Goal: Information Seeking & Learning: Find contact information

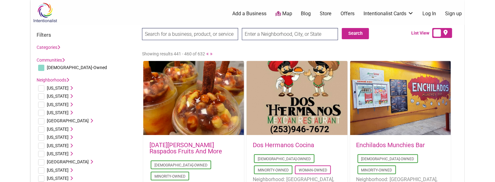
click at [112, 50] on div "Categories Art Galleries Bakeries Bars Beauty & Spa [PERSON_NAME] Shop Hair Sal…" at bounding box center [86, 47] width 99 height 8
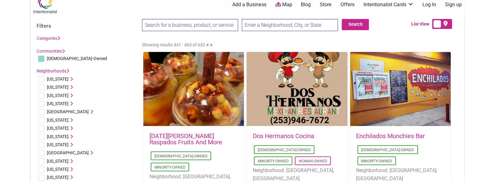
scroll to position [50, 0]
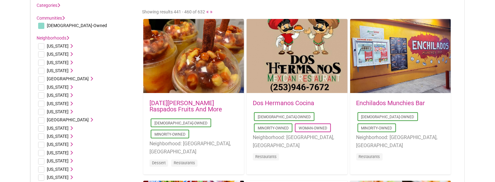
drag, startPoint x: 119, startPoint y: 86, endPoint x: 125, endPoint y: 121, distance: 35.0
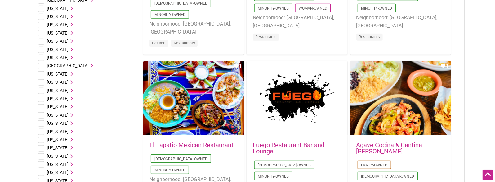
drag, startPoint x: 471, startPoint y: 25, endPoint x: 437, endPoint y: 58, distance: 48.3
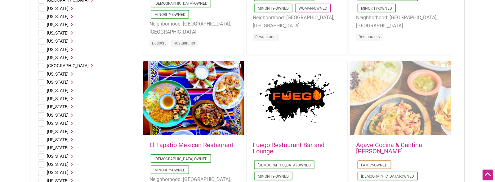
scroll to position [170, 0]
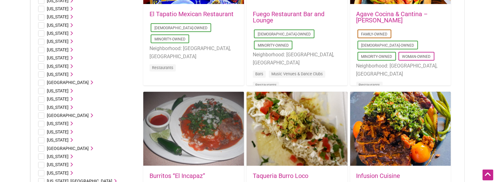
drag, startPoint x: 461, startPoint y: 62, endPoint x: 460, endPoint y: 103, distance: 41.3
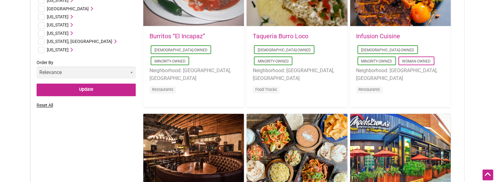
drag, startPoint x: 472, startPoint y: 65, endPoint x: 471, endPoint y: 110, distance: 45.3
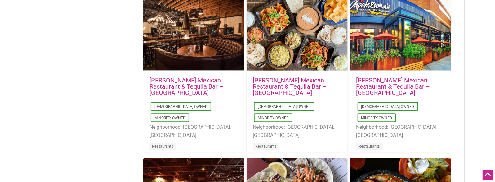
drag, startPoint x: 467, startPoint y: 64, endPoint x: 467, endPoint y: 108, distance: 43.8
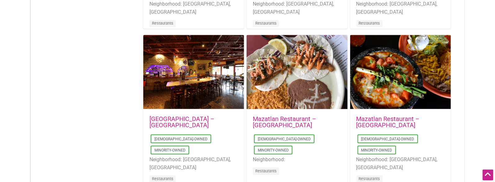
drag, startPoint x: 481, startPoint y: 61, endPoint x: 490, endPoint y: 100, distance: 40.5
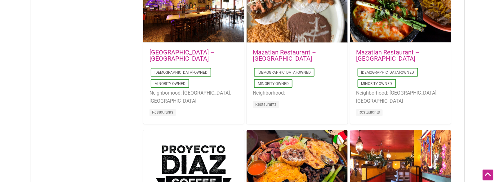
scroll to position [824, 0]
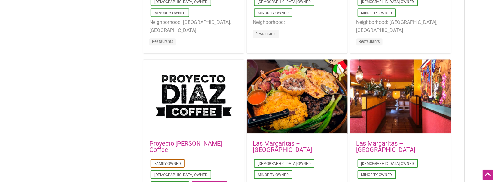
drag, startPoint x: 465, startPoint y: 25, endPoint x: 464, endPoint y: 73, distance: 47.8
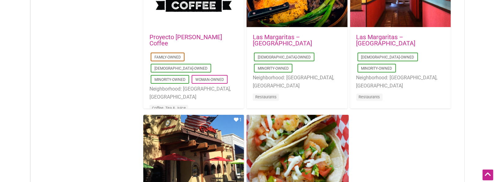
drag, startPoint x: 468, startPoint y: 49, endPoint x: 481, endPoint y: 108, distance: 60.3
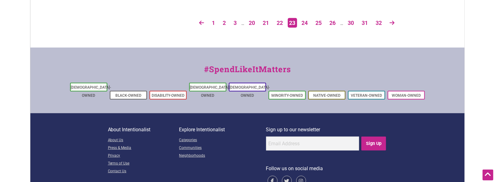
drag, startPoint x: 381, startPoint y: 42, endPoint x: 380, endPoint y: 91, distance: 48.4
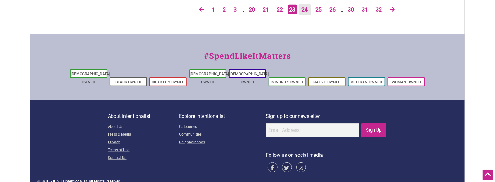
click at [304, 11] on link "24" at bounding box center [305, 9] width 12 height 11
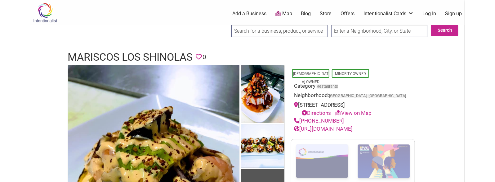
click at [172, 57] on h1 "Mariscos Los Shinolas" at bounding box center [130, 57] width 125 height 15
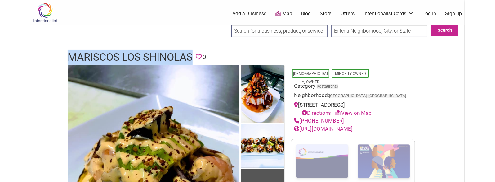
click at [172, 57] on h1 "Mariscos Los Shinolas" at bounding box center [130, 57] width 125 height 15
copy h1 "Mariscos Los Shinolas"
drag, startPoint x: 345, startPoint y: 130, endPoint x: 301, endPoint y: 128, distance: 43.5
click at [301, 125] on div "(509) 886-1000" at bounding box center [353, 121] width 118 height 8
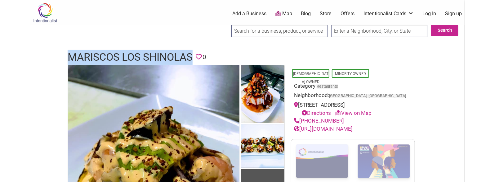
copy link "(509) 886-1000"
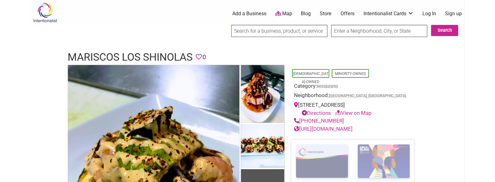
click at [170, 55] on h1 "Mariscos Los Shinolas" at bounding box center [130, 57] width 125 height 15
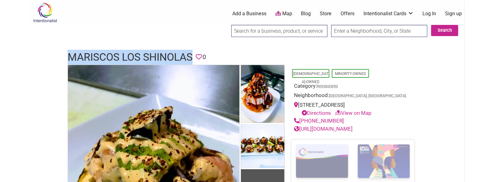
click at [170, 55] on h1 "Mariscos Los Shinolas" at bounding box center [130, 57] width 125 height 15
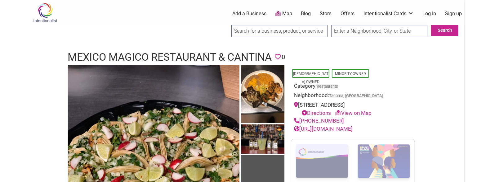
click at [140, 57] on h1 "Mexico Magico Restaurant & Cantina" at bounding box center [170, 57] width 204 height 15
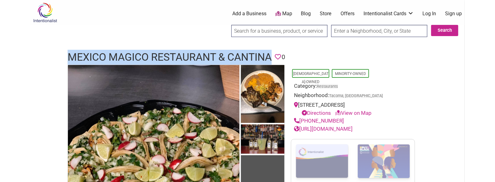
click at [140, 57] on h1 "Mexico Magico Restaurant & Cantina" at bounding box center [170, 57] width 204 height 15
copy h1 "Mexico Magico Restaurant & Cantina"
drag, startPoint x: 342, startPoint y: 118, endPoint x: 301, endPoint y: 120, distance: 40.7
click at [301, 120] on div "(253) 722-5196" at bounding box center [353, 121] width 118 height 8
copy link "(253) 722-5196"
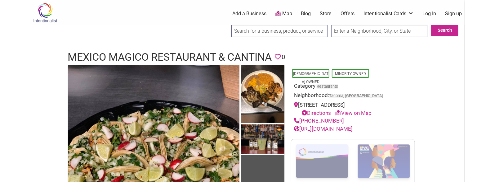
click at [217, 55] on h1 "Mexico Magico Restaurant & Cantina" at bounding box center [170, 57] width 204 height 15
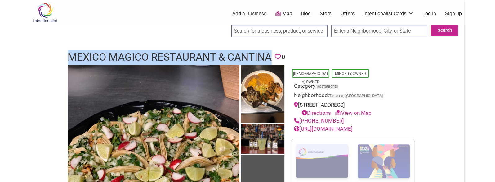
click at [217, 55] on h1 "Mexico Magico Restaurant & Cantina" at bounding box center [170, 57] width 204 height 15
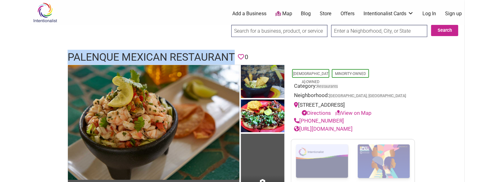
drag, startPoint x: 340, startPoint y: 126, endPoint x: 301, endPoint y: 129, distance: 38.3
click at [301, 125] on div "(509) 928-3112" at bounding box center [353, 121] width 118 height 8
copy link "(509) 928-3112"
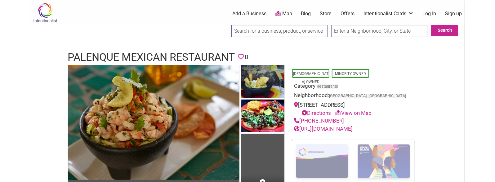
click at [154, 52] on h1 "Palenque Mexican Restaurant" at bounding box center [151, 57] width 167 height 15
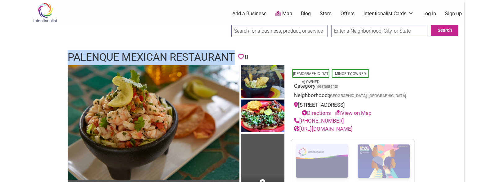
click at [154, 52] on h1 "Palenque Mexican Restaurant" at bounding box center [151, 57] width 167 height 15
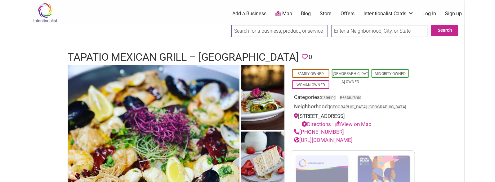
click at [157, 52] on h1 "Tapatio Mexican Grill – Newcastle" at bounding box center [183, 57] width 231 height 15
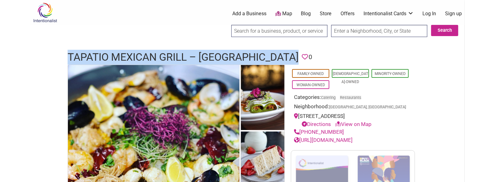
click at [157, 52] on h1 "Tapatio Mexican Grill – Newcastle" at bounding box center [183, 57] width 231 height 15
copy h1 "Tapatio Mexican Grill – Newcastle"
drag, startPoint x: 328, startPoint y: 139, endPoint x: 301, endPoint y: 135, distance: 27.0
click at [301, 135] on div "(425) 747-0477" at bounding box center [353, 132] width 118 height 8
copy link "(425) 747-0477"
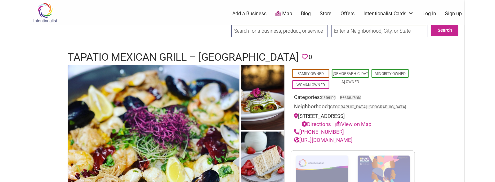
click at [160, 53] on h1 "Tapatio Mexican Grill – Newcastle" at bounding box center [183, 57] width 231 height 15
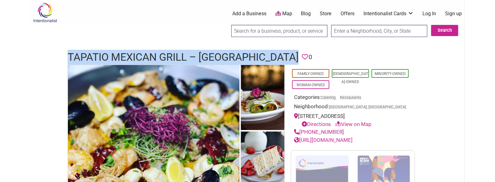
click at [160, 53] on h1 "Tapatio Mexican Grill – Newcastle" at bounding box center [183, 57] width 231 height 15
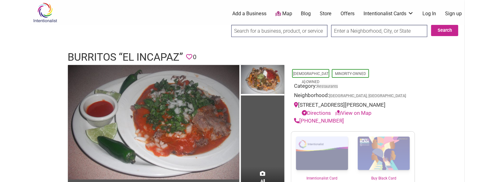
click at [140, 58] on h1 "Burritos “El Incapaz”" at bounding box center [125, 57] width 115 height 15
click at [140, 55] on h1 "Burritos “El Incapaz”" at bounding box center [125, 57] width 115 height 15
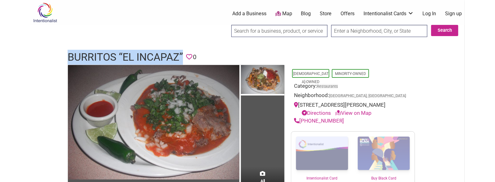
click at [140, 55] on h1 "Burritos “El Incapaz”" at bounding box center [125, 57] width 115 height 15
copy h1 "Burritos “El Incapaz”"
drag, startPoint x: 346, startPoint y: 119, endPoint x: 301, endPoint y: 121, distance: 44.4
click at [301, 121] on div "(253) 854-1601" at bounding box center [353, 121] width 118 height 8
copy link "(253) 854-1601"
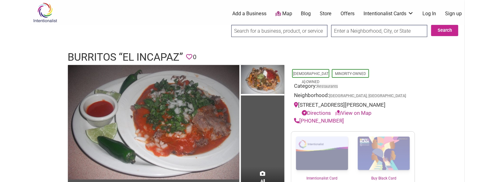
click at [115, 60] on h1 "Burritos “El Incapaz”" at bounding box center [125, 57] width 115 height 15
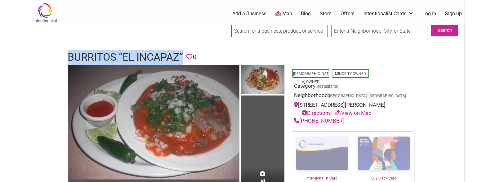
click at [115, 60] on h1 "Burritos “El Incapaz”" at bounding box center [125, 57] width 115 height 15
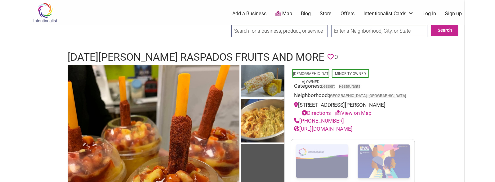
click at [124, 53] on h1 "Cinco De Mayo Raspados Fruits And More" at bounding box center [196, 57] width 257 height 15
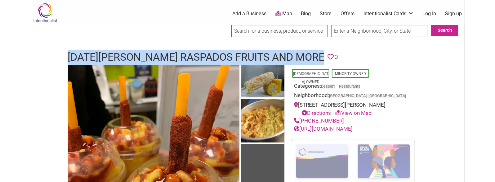
click at [124, 53] on h1 "Cinco De Mayo Raspados Fruits And More" at bounding box center [196, 57] width 257 height 15
copy h1 "Cinco De Mayo Raspados Fruits And More"
drag, startPoint x: 339, startPoint y: 128, endPoint x: 301, endPoint y: 130, distance: 37.9
click at [301, 125] on div "(360) 819-4651" at bounding box center [353, 121] width 118 height 8
copy link "(360) 819-4651"
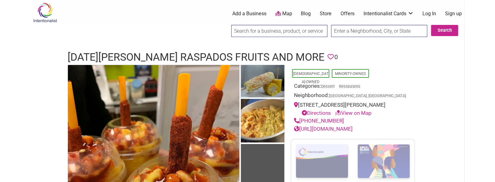
click at [236, 52] on h1 "Cinco De Mayo Raspados Fruits And More" at bounding box center [196, 57] width 257 height 15
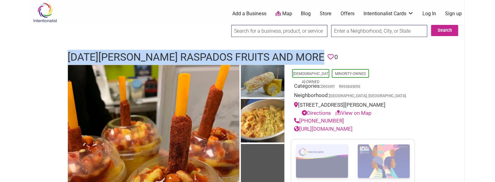
click at [236, 52] on h1 "Cinco De Mayo Raspados Fruits And More" at bounding box center [196, 57] width 257 height 15
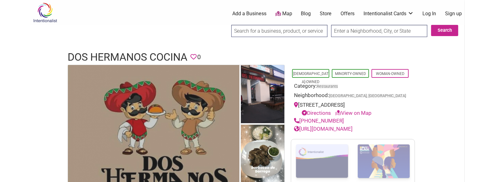
click at [106, 67] on img at bounding box center [154, 157] width 172 height 184
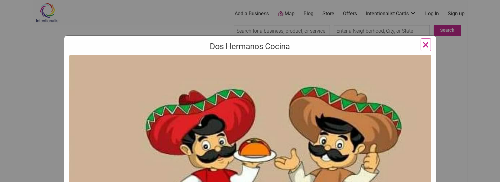
click at [27, 44] on div "Dos Hermanos Cocina Previous Next 1 2 3 4 ×" at bounding box center [250, 91] width 500 height 182
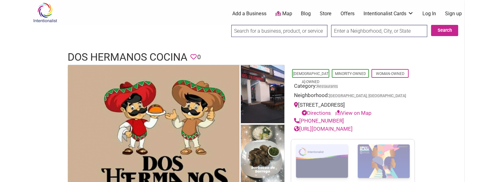
click at [137, 58] on h1 "Dos Hermanos Cocina" at bounding box center [128, 57] width 120 height 15
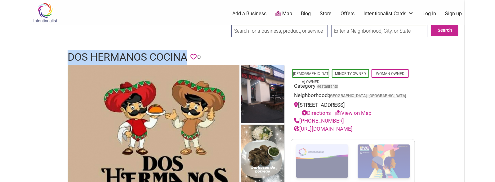
click at [137, 58] on h1 "Dos Hermanos Cocina" at bounding box center [128, 57] width 120 height 15
copy h1 "Dos Hermanos Cocina"
drag, startPoint x: 339, startPoint y: 126, endPoint x: 300, endPoint y: 128, distance: 38.9
click at [300, 125] on div "(253) 946-7672" at bounding box center [353, 121] width 118 height 8
copy link "(253) 946-7672"
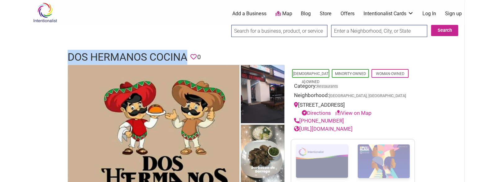
drag, startPoint x: 338, startPoint y: 136, endPoint x: 327, endPoint y: 136, distance: 11.2
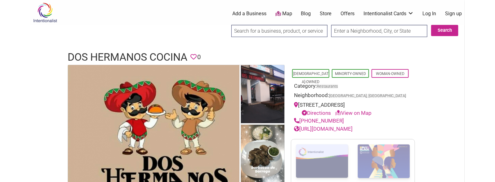
drag, startPoint x: 157, startPoint y: 56, endPoint x: 149, endPoint y: 55, distance: 8.7
click at [149, 55] on h1 "Dos Hermanos Cocina" at bounding box center [128, 57] width 120 height 15
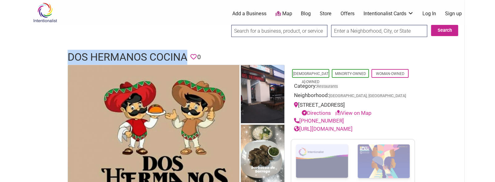
click at [149, 55] on h1 "Dos Hermanos Cocina" at bounding box center [128, 57] width 120 height 15
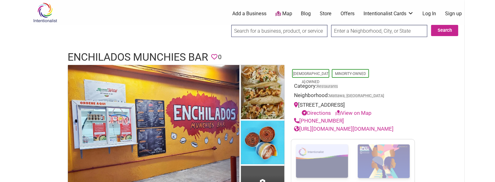
click at [105, 57] on h1 "Enchilados Munchies Bar" at bounding box center [138, 57] width 141 height 15
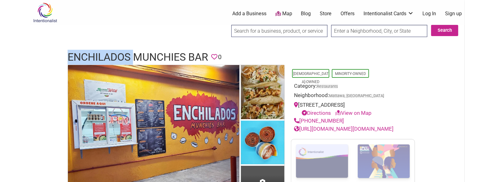
click at [105, 57] on h1 "Enchilados Munchies Bar" at bounding box center [138, 57] width 141 height 15
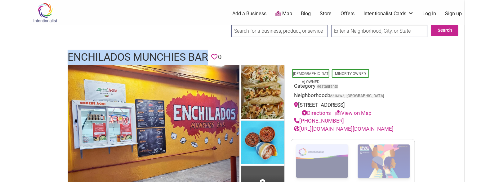
click at [105, 57] on h1 "Enchilados Munchies Bar" at bounding box center [138, 57] width 141 height 15
copy h1 "Enchilados Munchies Bar"
drag, startPoint x: 340, startPoint y: 120, endPoint x: 301, endPoint y: 121, distance: 38.8
click at [301, 121] on div "[PHONE_NUMBER]" at bounding box center [353, 121] width 118 height 8
copy link "[PHONE_NUMBER]"
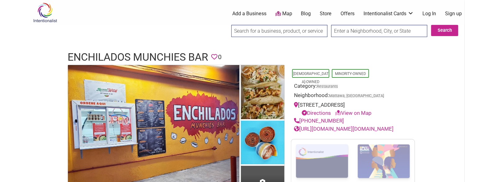
click at [169, 57] on h1 "Enchilados Munchies Bar" at bounding box center [138, 57] width 141 height 15
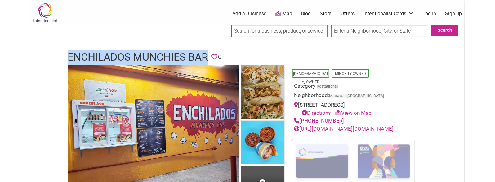
click at [169, 57] on h1 "Enchilados Munchies Bar" at bounding box center [138, 57] width 141 height 15
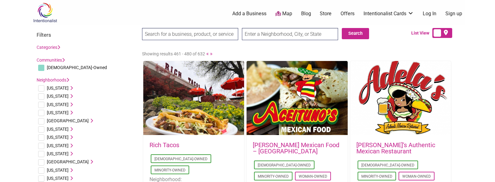
scroll to position [6, 0]
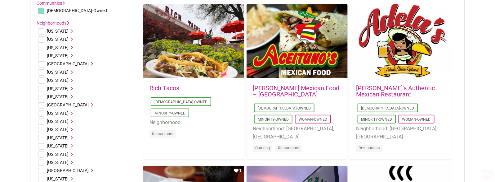
drag, startPoint x: 137, startPoint y: 58, endPoint x: 141, endPoint y: 101, distance: 43.6
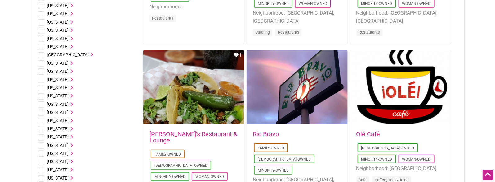
drag, startPoint x: 477, startPoint y: 48, endPoint x: 478, endPoint y: 110, distance: 62.4
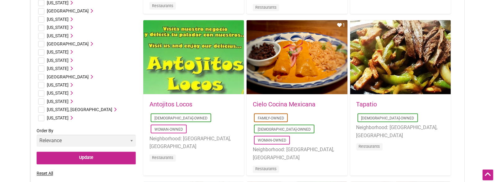
drag, startPoint x: 467, startPoint y: 49, endPoint x: 467, endPoint y: 105, distance: 55.9
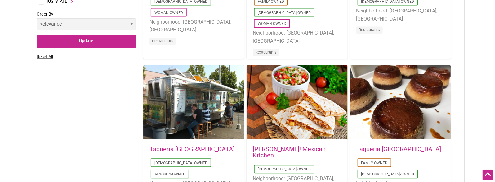
drag, startPoint x: 471, startPoint y: 23, endPoint x: 469, endPoint y: 63, distance: 39.8
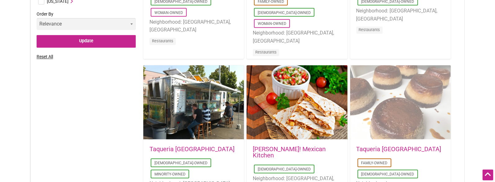
scroll to position [483, 0]
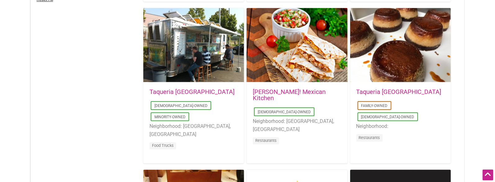
drag, startPoint x: 476, startPoint y: 35, endPoint x: 477, endPoint y: 76, distance: 41.6
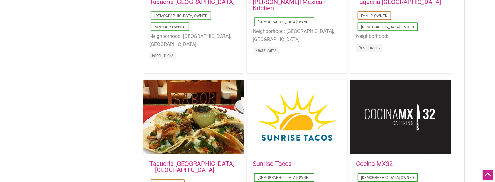
drag, startPoint x: 462, startPoint y: 63, endPoint x: 460, endPoint y: 106, distance: 43.2
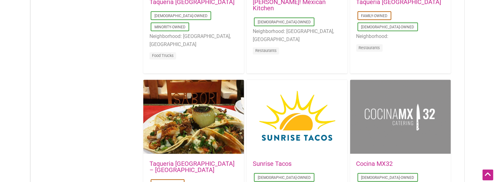
scroll to position [643, 0]
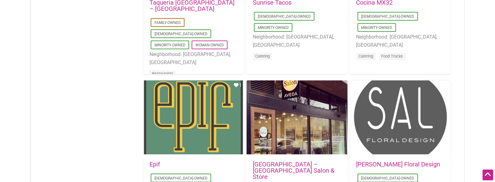
drag, startPoint x: 478, startPoint y: 42, endPoint x: 471, endPoint y: 103, distance: 61.5
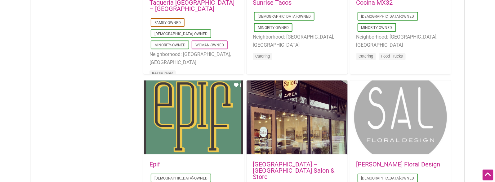
scroll to position [805, 0]
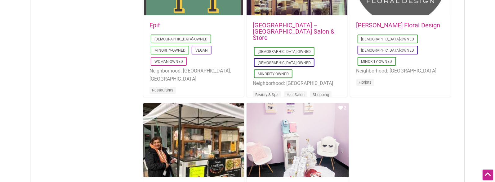
drag, startPoint x: 472, startPoint y: 73, endPoint x: 472, endPoint y: 110, distance: 37.2
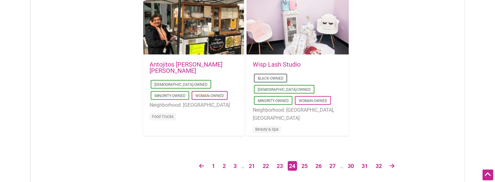
drag, startPoint x: 408, startPoint y: 81, endPoint x: 402, endPoint y: 135, distance: 54.7
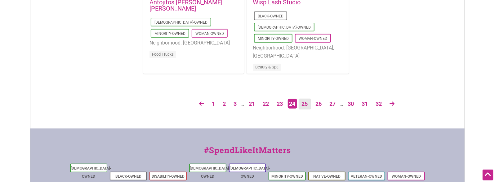
click at [304, 107] on link "25" at bounding box center [305, 103] width 12 height 11
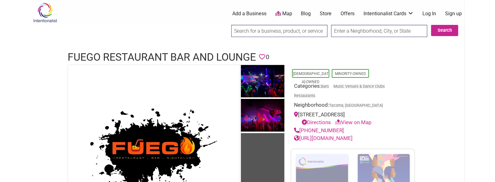
click at [116, 52] on h1 "Fuego Restaurant Bar and Lounge" at bounding box center [162, 57] width 188 height 15
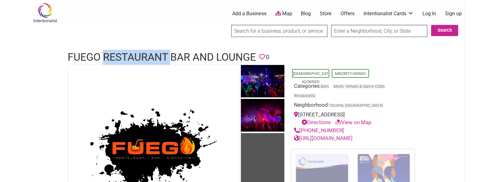
click at [116, 52] on h1 "Fuego Restaurant Bar and Lounge" at bounding box center [162, 57] width 188 height 15
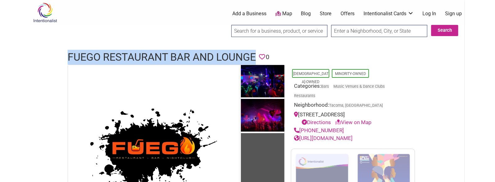
click at [116, 52] on h1 "Fuego Restaurant Bar and Lounge" at bounding box center [162, 57] width 188 height 15
copy h1 "Fuego Restaurant Bar and Lounge"
drag, startPoint x: 341, startPoint y: 128, endPoint x: 301, endPoint y: 130, distance: 40.1
click at [301, 130] on div "(253) 426-1003" at bounding box center [353, 130] width 118 height 8
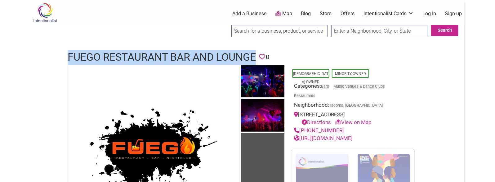
copy link "(253) 426-1003"
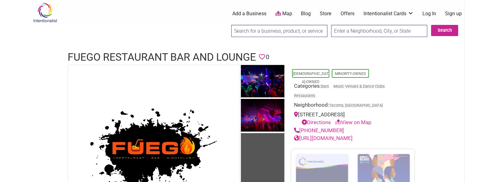
click at [195, 60] on h1 "Fuego Restaurant Bar and Lounge" at bounding box center [162, 57] width 188 height 15
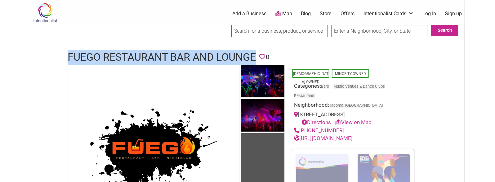
click at [195, 60] on h1 "Fuego Restaurant Bar and Lounge" at bounding box center [162, 57] width 188 height 15
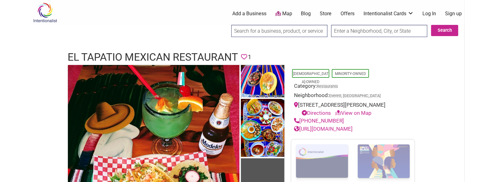
click at [121, 52] on h1 "El Tapatio Mexican Restaurant" at bounding box center [153, 57] width 170 height 15
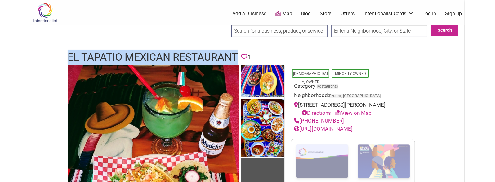
click at [121, 52] on h1 "El Tapatio Mexican Restaurant" at bounding box center [153, 57] width 170 height 15
copy h1 "El Tapatio Mexican Restaurant"
drag, startPoint x: 342, startPoint y: 122, endPoint x: 301, endPoint y: 118, distance: 41.5
click at [301, 118] on div "(425) 252-3320" at bounding box center [353, 121] width 118 height 8
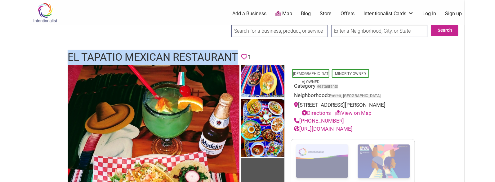
copy link "(425) 252-3320"
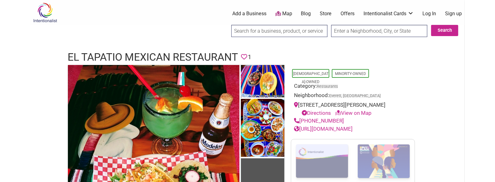
click at [189, 57] on h1 "El Tapatio Mexican Restaurant" at bounding box center [153, 57] width 170 height 15
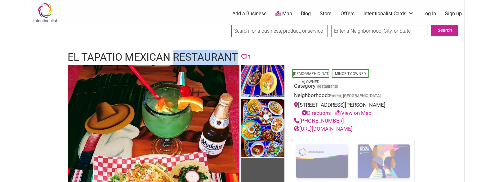
click at [189, 57] on h1 "El Tapatio Mexican Restaurant" at bounding box center [153, 57] width 170 height 15
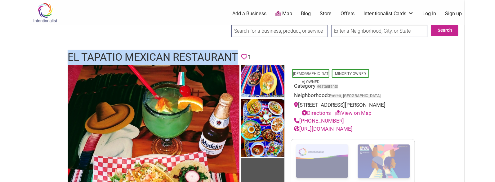
click at [189, 57] on h1 "El Tapatio Mexican Restaurant" at bounding box center [153, 57] width 170 height 15
